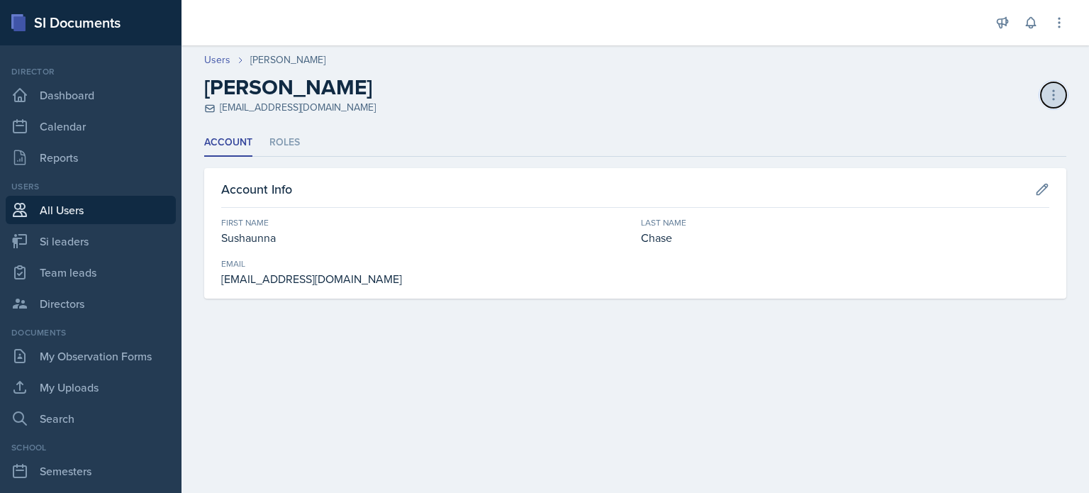
click at [1059, 96] on icon at bounding box center [1053, 95] width 14 height 14
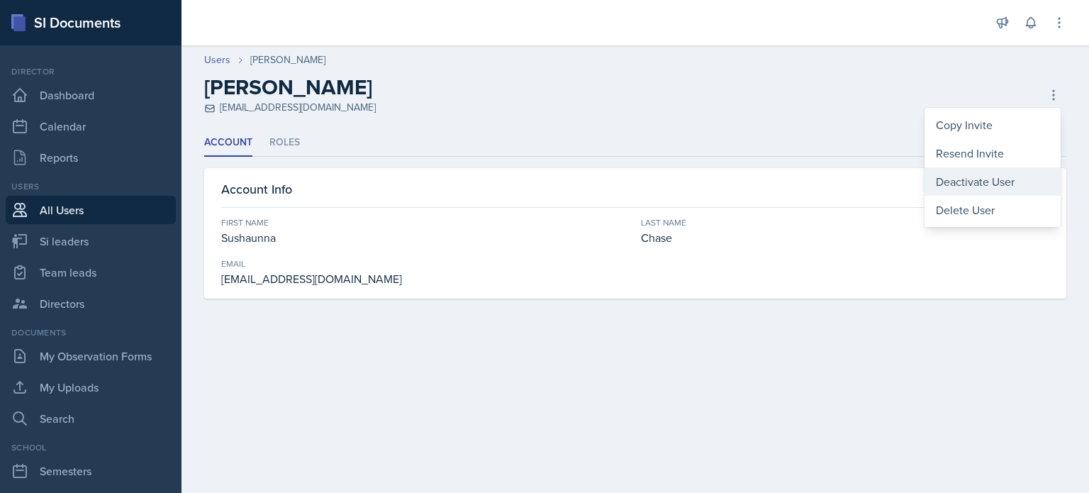
click at [972, 181] on div "Deactivate User" at bounding box center [992, 181] width 136 height 28
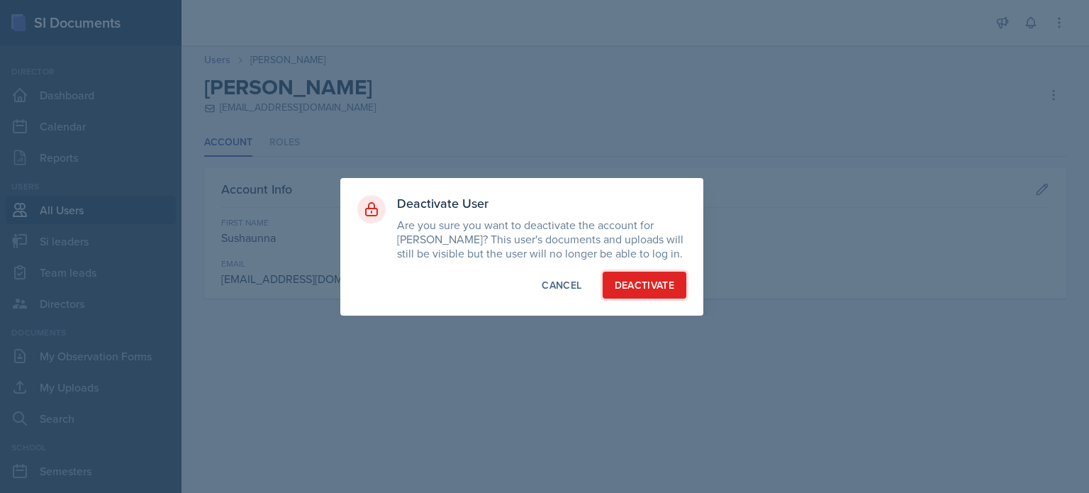
click at [642, 292] on div "Deactivate" at bounding box center [644, 285] width 60 height 14
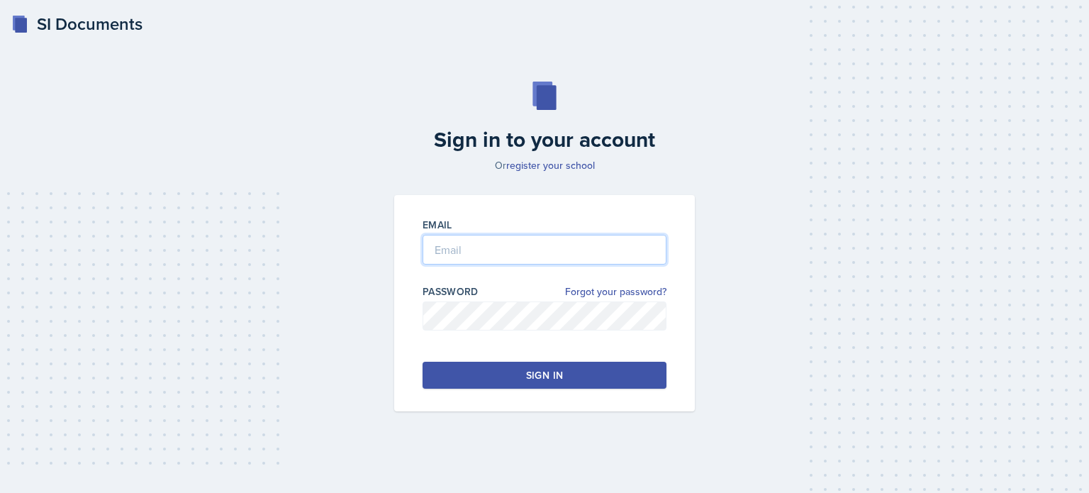
click at [551, 249] on input "email" at bounding box center [544, 250] width 244 height 30
type input "[EMAIL_ADDRESS][DOMAIN_NAME]"
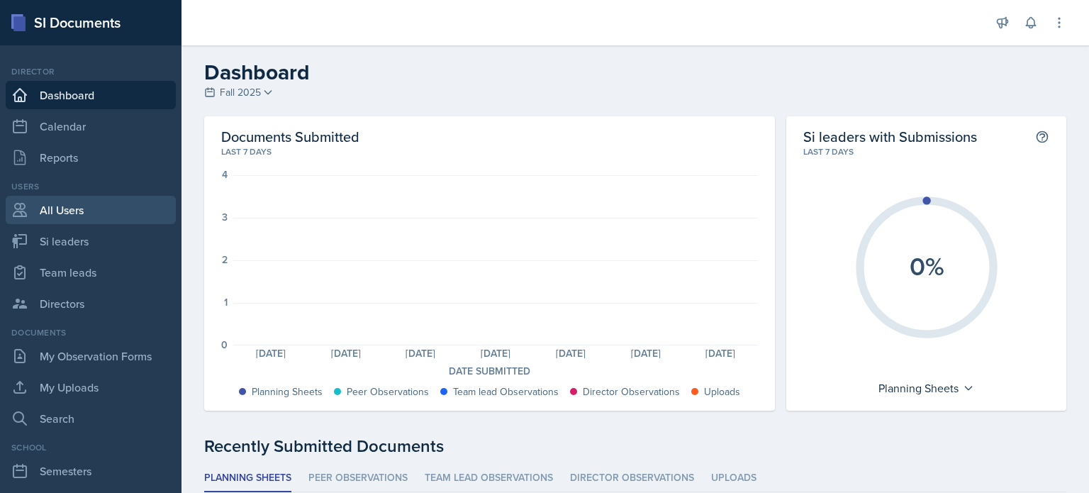
click at [66, 207] on link "All Users" at bounding box center [91, 210] width 170 height 28
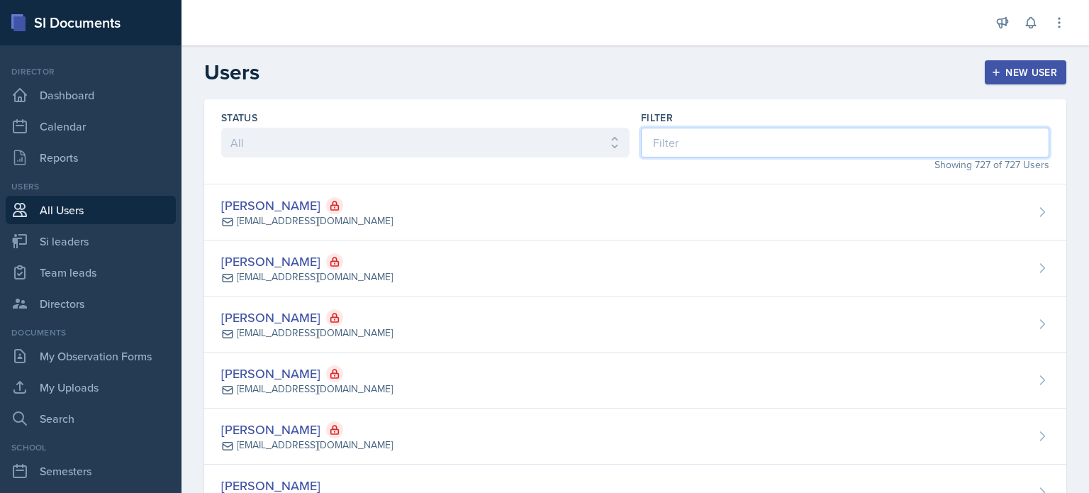
click at [709, 142] on input at bounding box center [845, 143] width 408 height 30
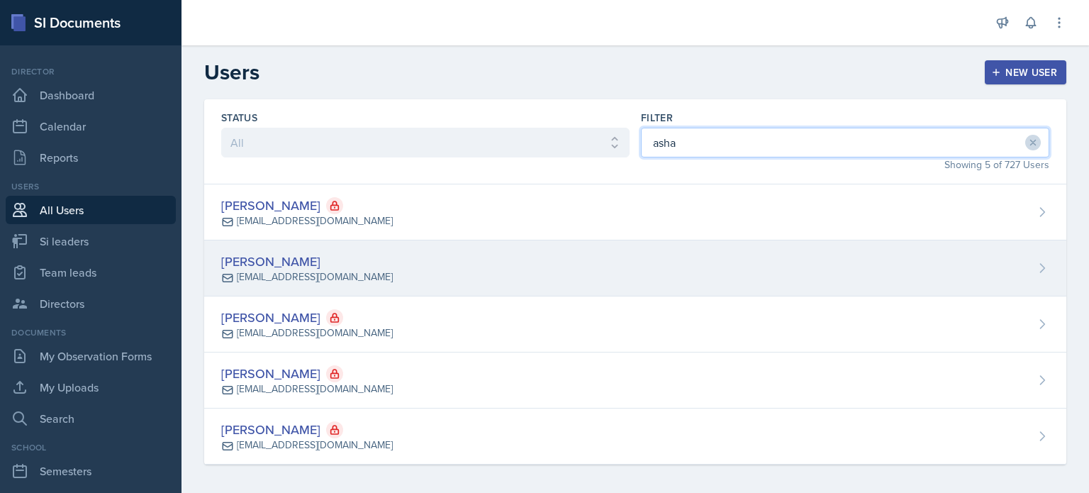
type input "asha"
click at [502, 275] on div "[PERSON_NAME] [EMAIL_ADDRESS][DOMAIN_NAME]" at bounding box center [635, 268] width 862 height 56
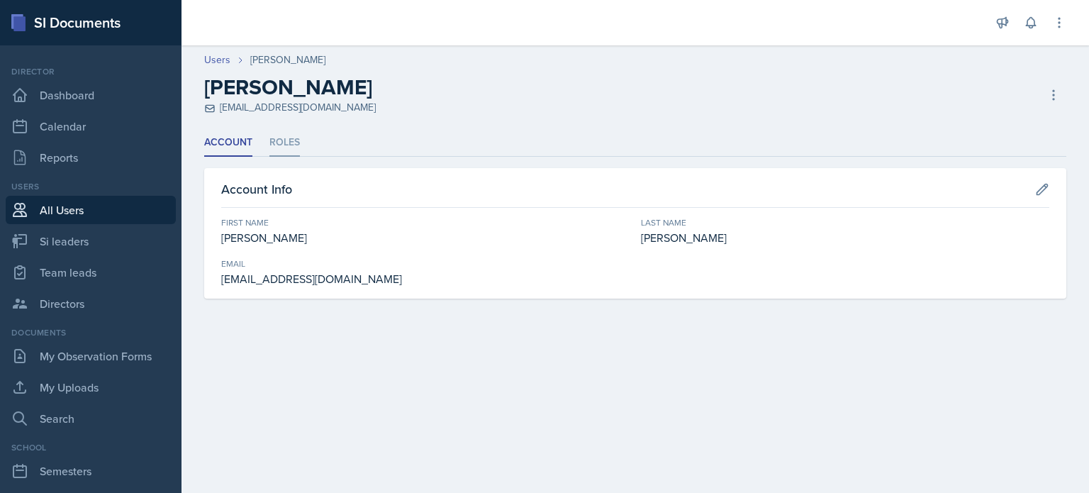
click at [287, 136] on li "Roles" at bounding box center [284, 143] width 30 height 28
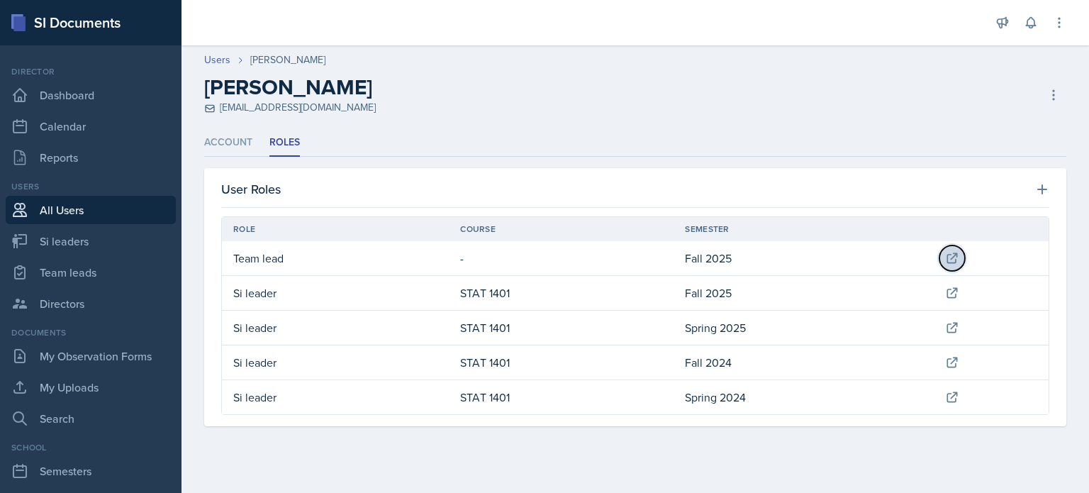
click at [956, 257] on icon at bounding box center [952, 258] width 14 height 14
